Goal: Transaction & Acquisition: Purchase product/service

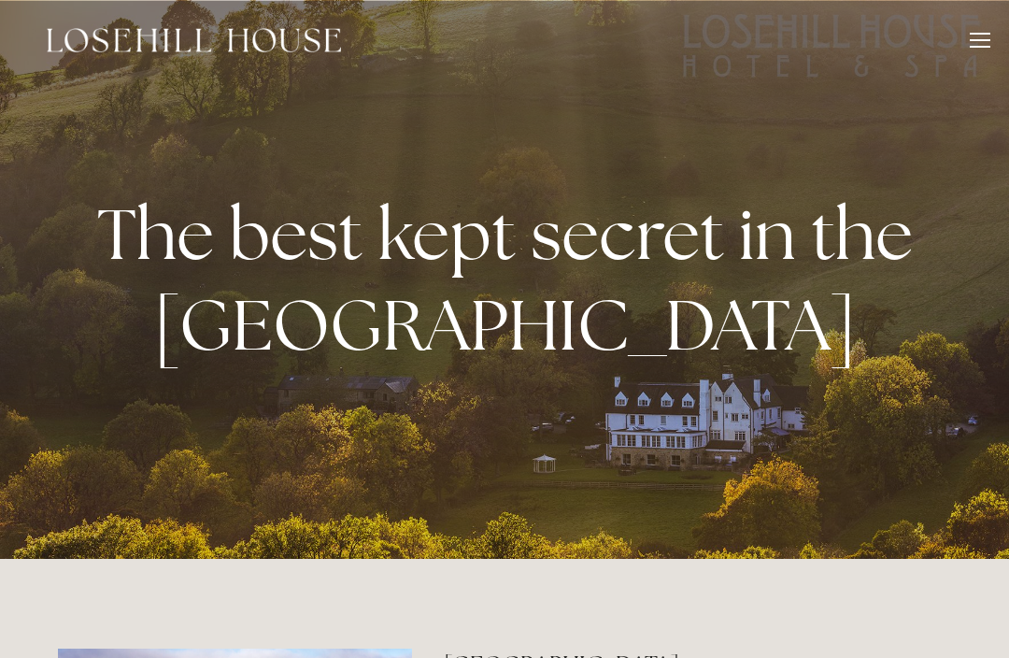
click at [978, 46] on div at bounding box center [980, 47] width 21 height 2
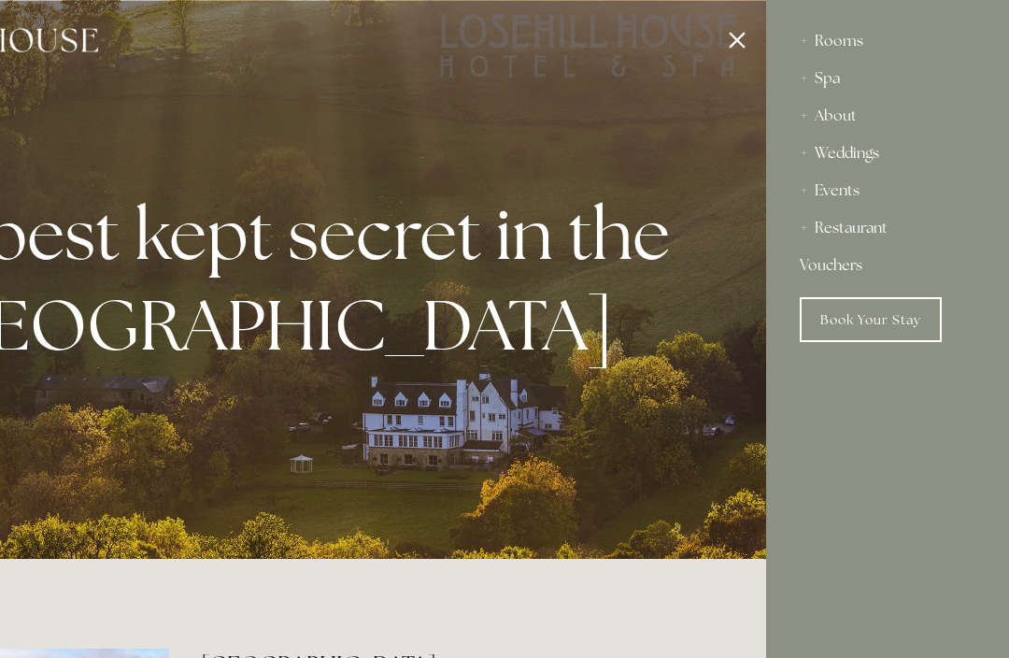
click at [860, 35] on div "Rooms" at bounding box center [888, 40] width 176 height 37
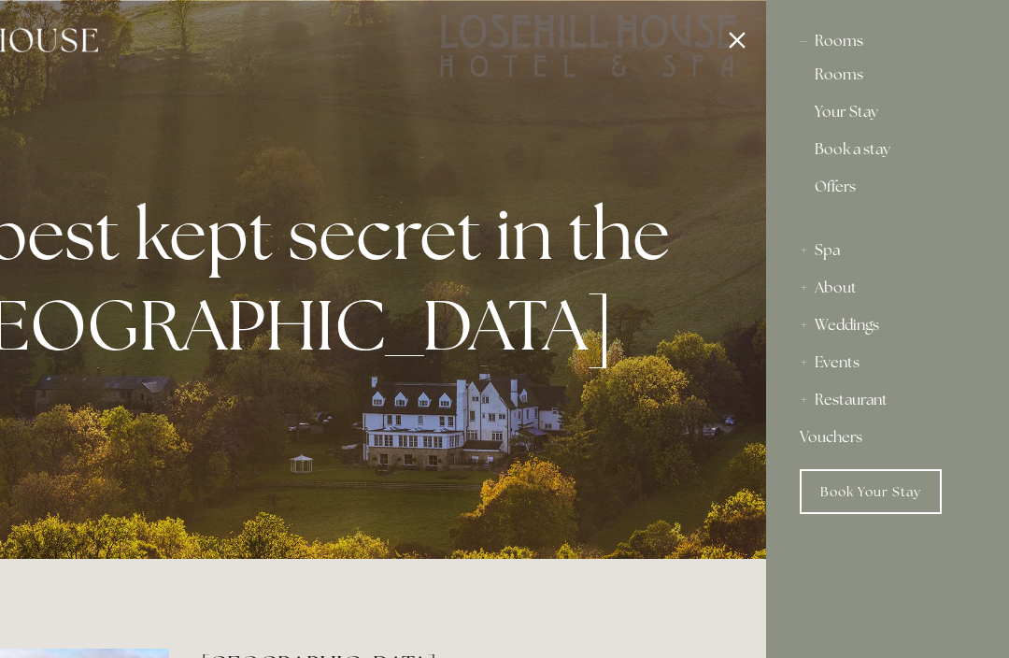
click at [835, 192] on link "Offers" at bounding box center [888, 194] width 146 height 30
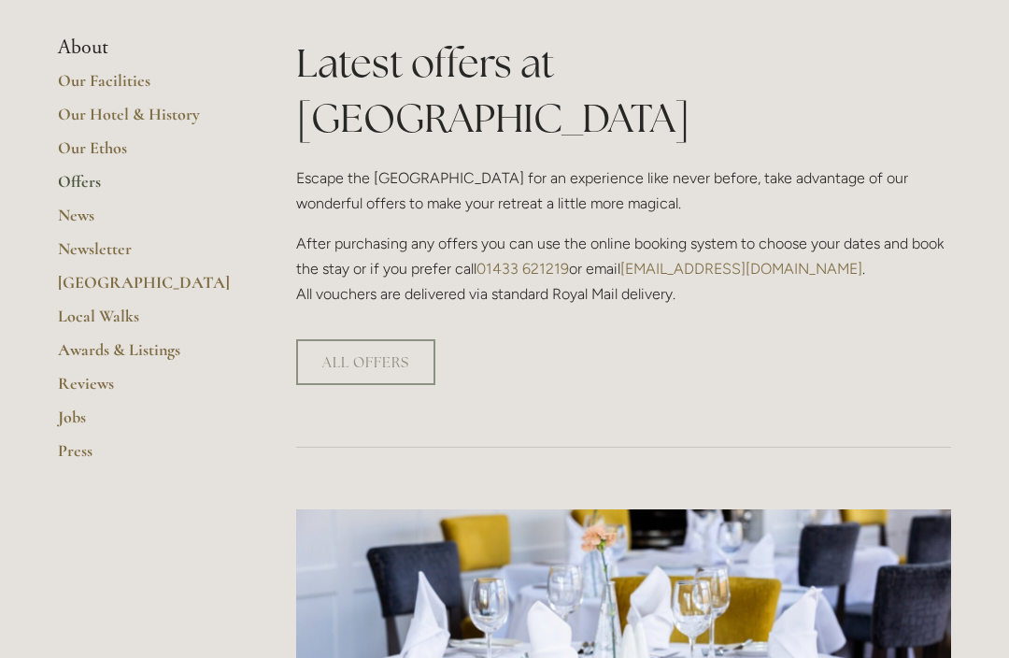
scroll to position [447, 0]
click at [359, 339] on link "ALL OFFERS" at bounding box center [365, 362] width 139 height 46
